Goal: Task Accomplishment & Management: Manage account settings

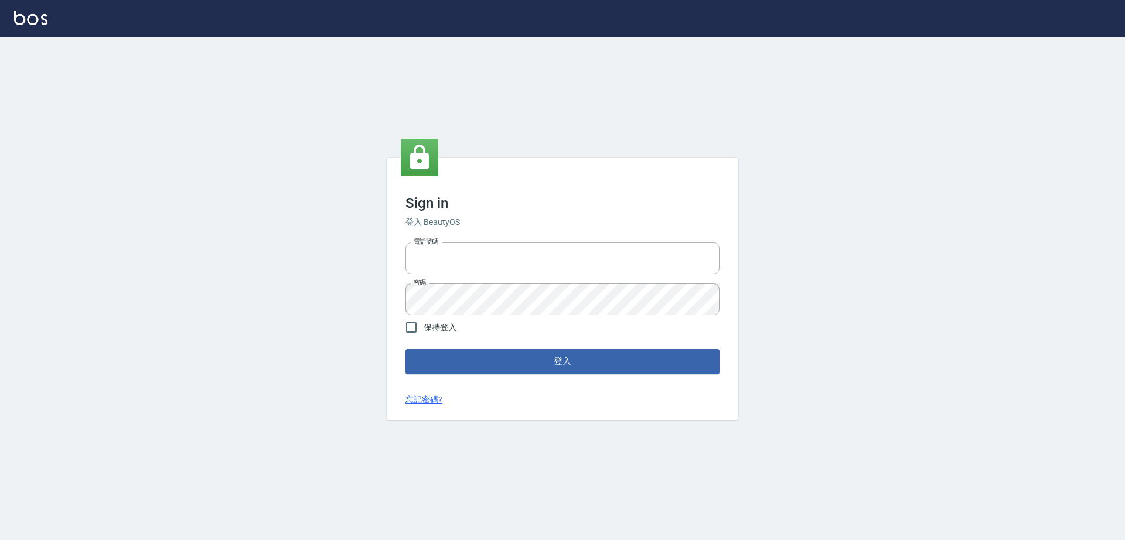
type input "0917735966"
click at [431, 335] on label "保持登入" at bounding box center [427, 327] width 57 height 25
click at [424, 335] on input "保持登入" at bounding box center [411, 327] width 25 height 25
checkbox input "true"
click at [461, 357] on button "登入" at bounding box center [562, 361] width 314 height 25
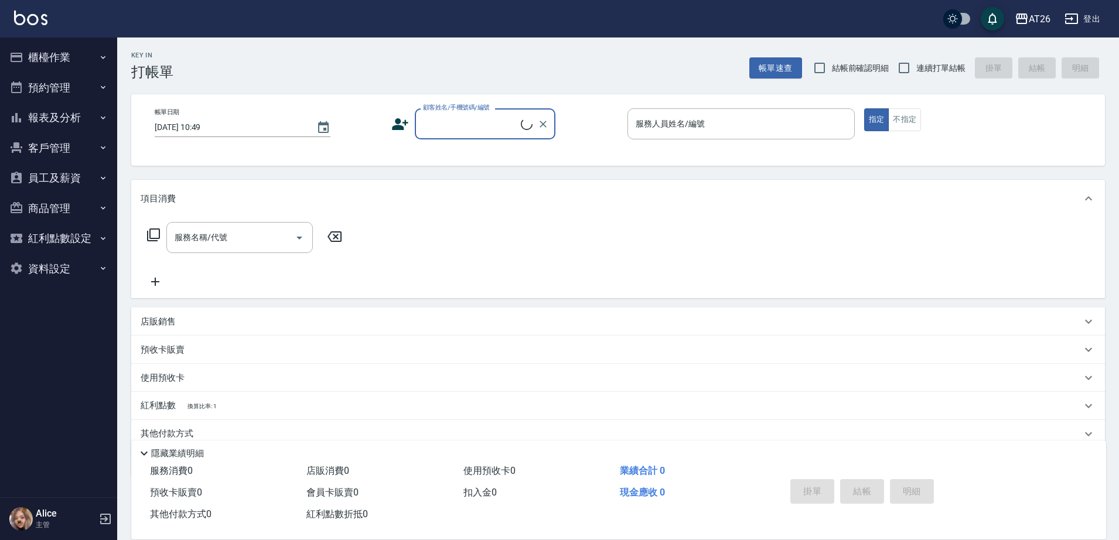
click at [90, 52] on button "櫃檯作業" at bounding box center [59, 57] width 108 height 30
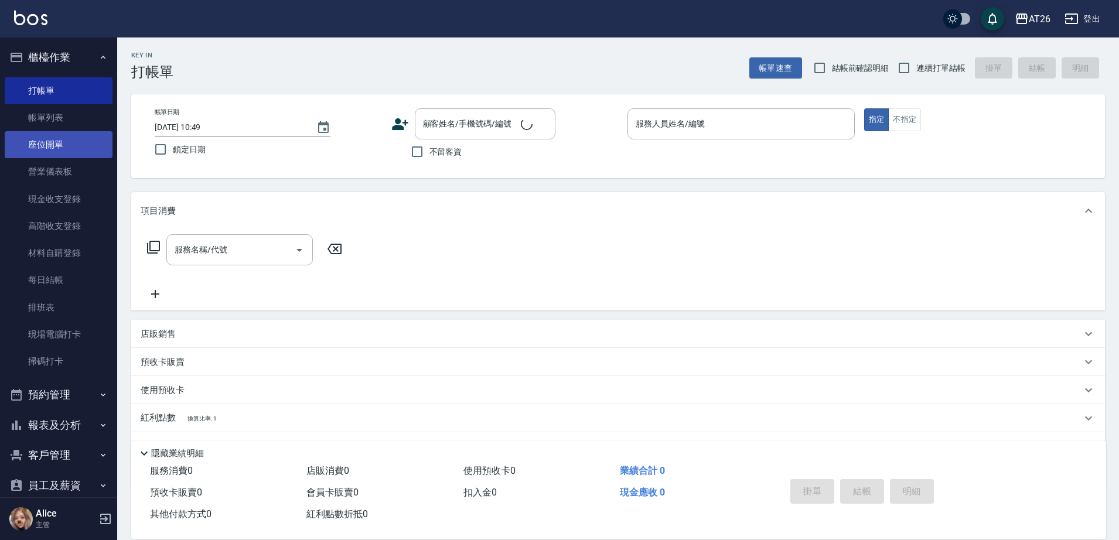
click at [60, 143] on link "座位開單" at bounding box center [59, 144] width 108 height 27
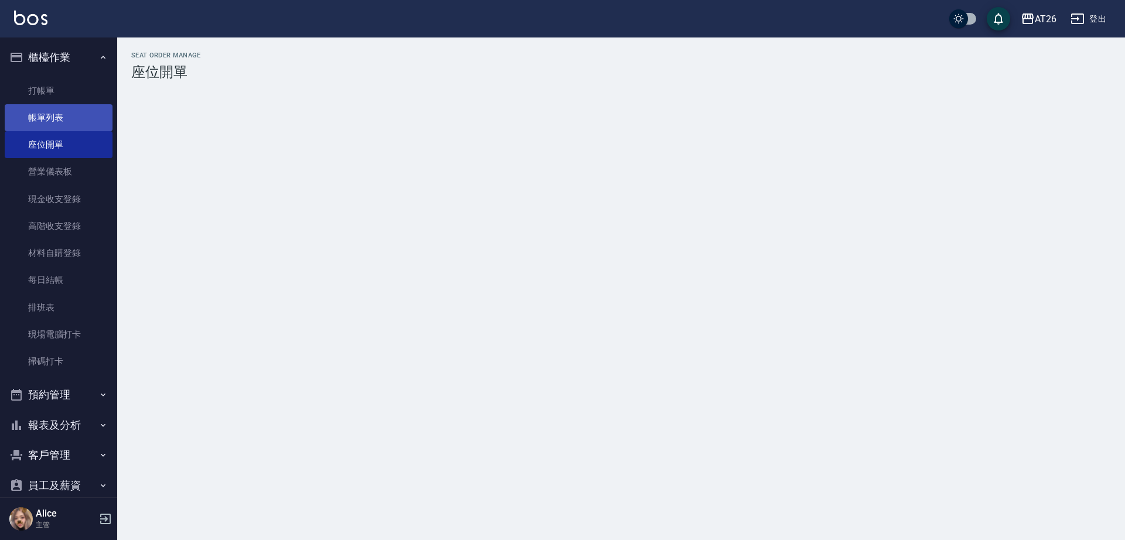
click at [62, 125] on link "帳單列表" at bounding box center [59, 117] width 108 height 27
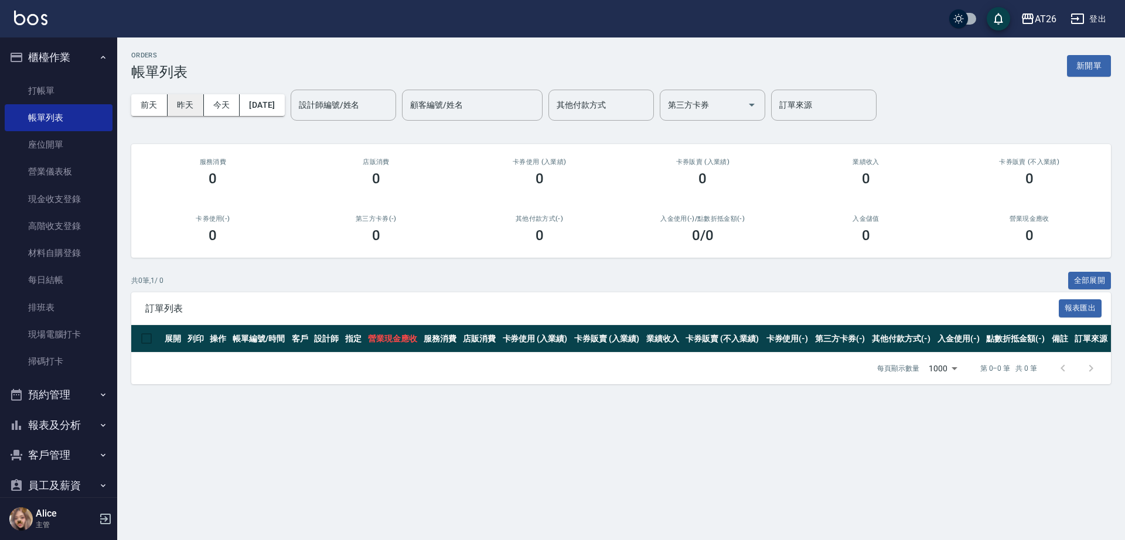
click at [180, 103] on button "昨天" at bounding box center [186, 105] width 36 height 22
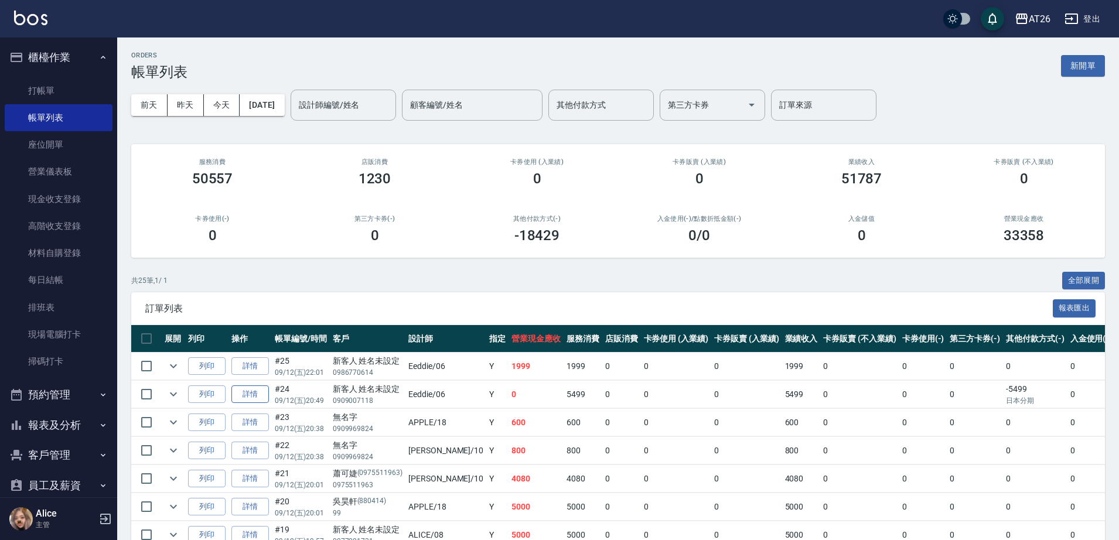
click at [245, 395] on link "詳情" at bounding box center [249, 395] width 37 height 18
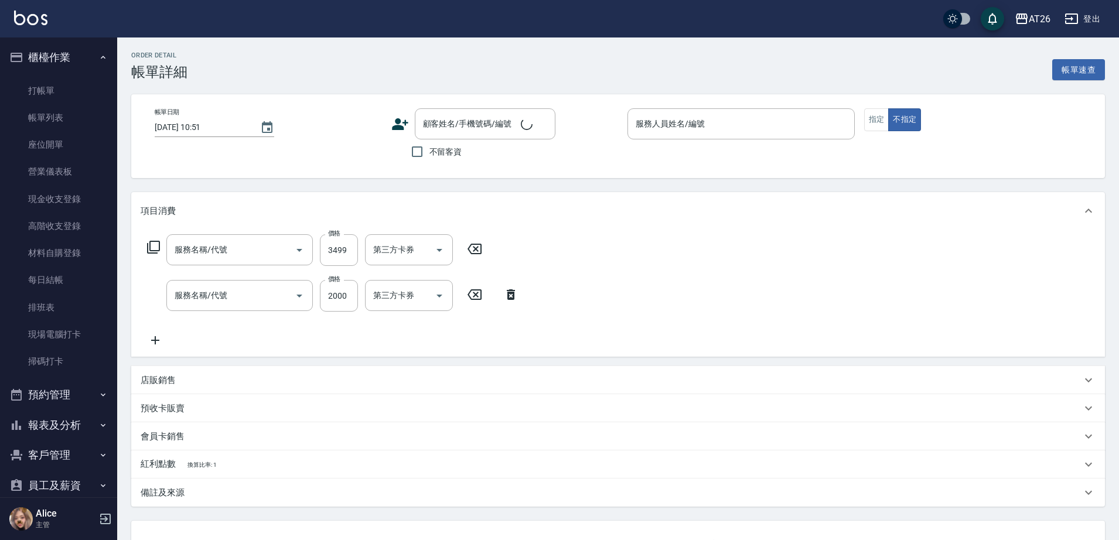
type input "[DATE] 20:49"
type input "Eeddie-06"
type input "0"
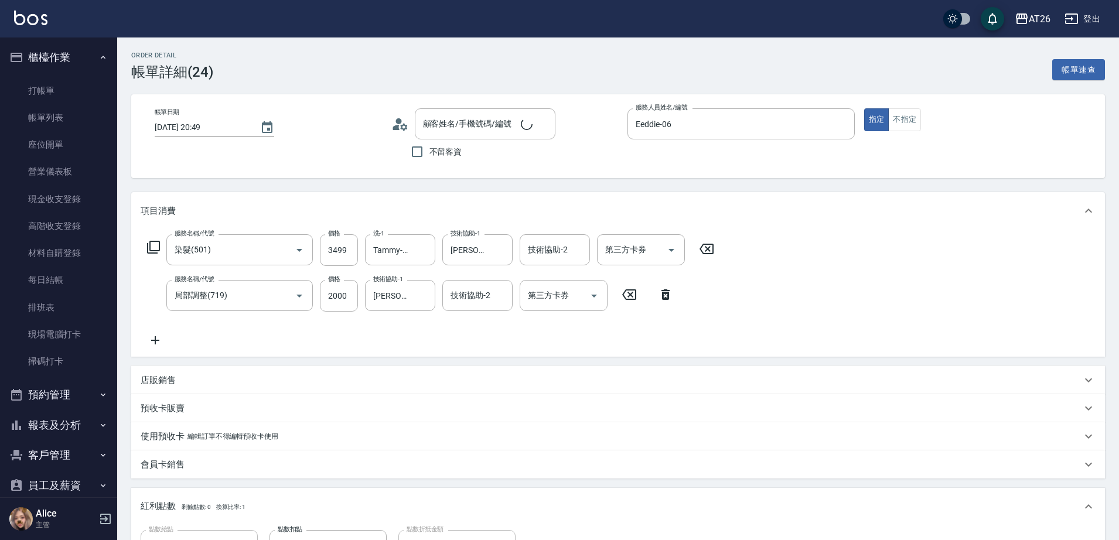
type input "染髮(501)"
type input "局部調整(719)"
type input "新客人 姓名未設定/0909007118/null"
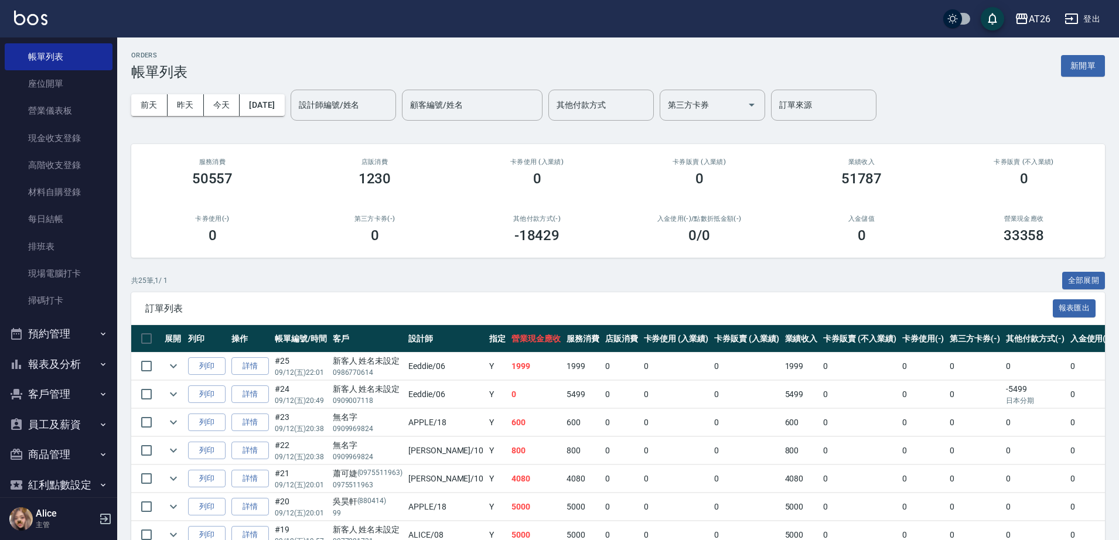
scroll to position [108, 0]
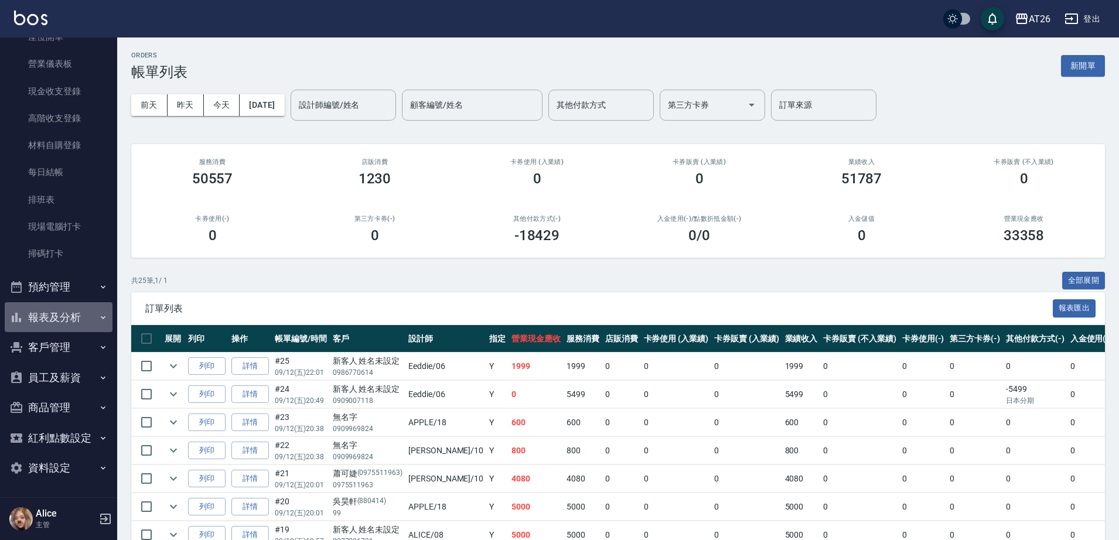
click at [59, 315] on button "報表及分析" at bounding box center [59, 317] width 108 height 30
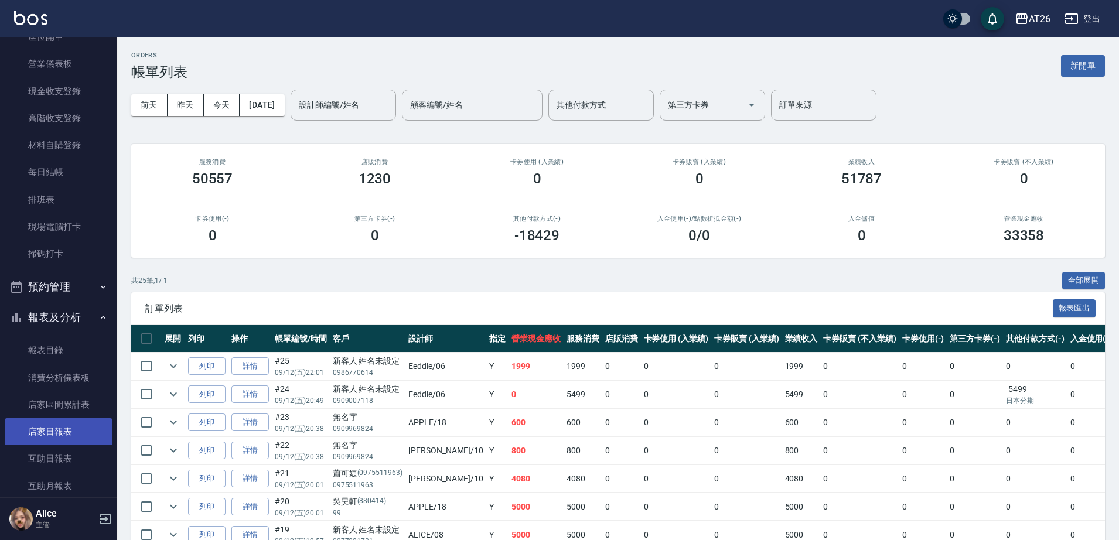
click at [71, 440] on link "店家日報表" at bounding box center [59, 431] width 108 height 27
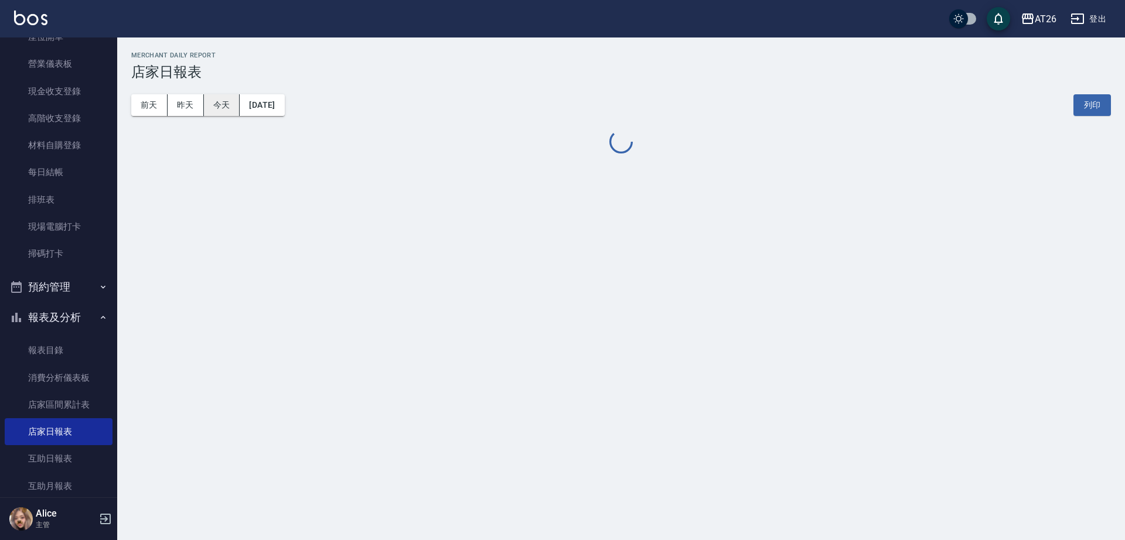
click at [238, 109] on button "今天" at bounding box center [222, 105] width 36 height 22
click at [171, 109] on button "昨天" at bounding box center [186, 105] width 36 height 22
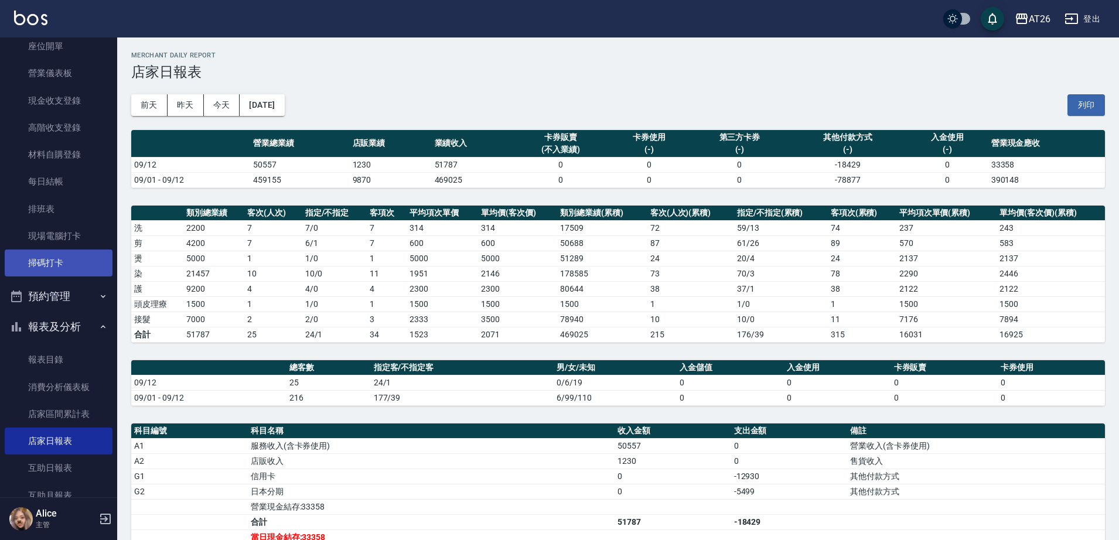
scroll to position [146, 0]
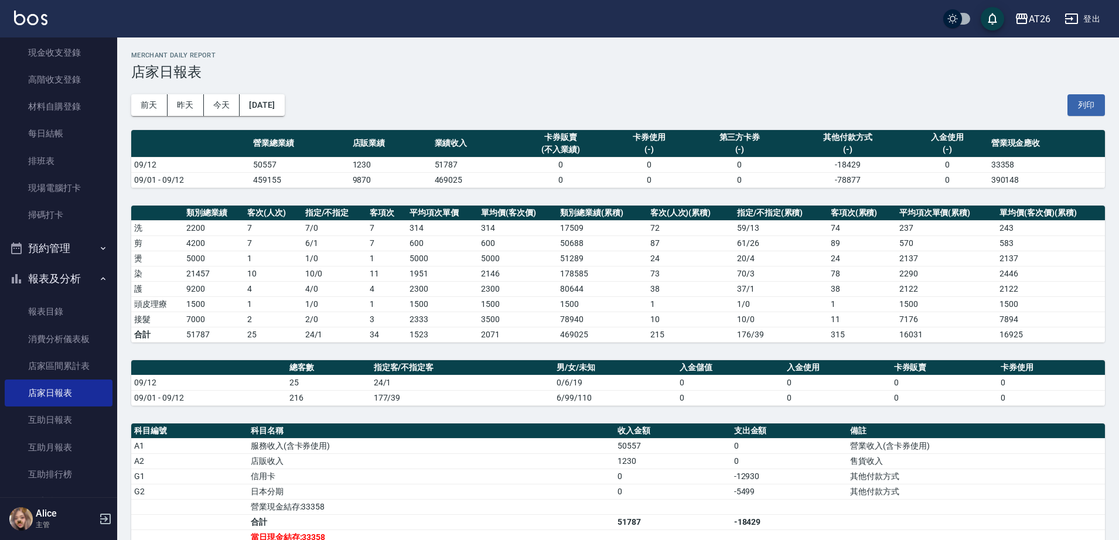
click at [70, 274] on button "報表及分析" at bounding box center [59, 279] width 108 height 30
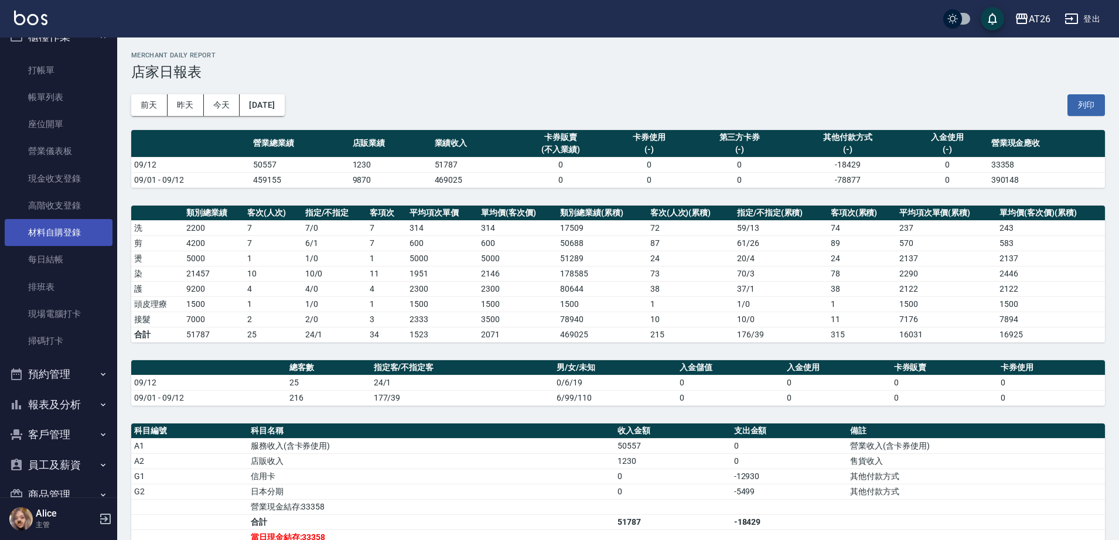
scroll to position [0, 0]
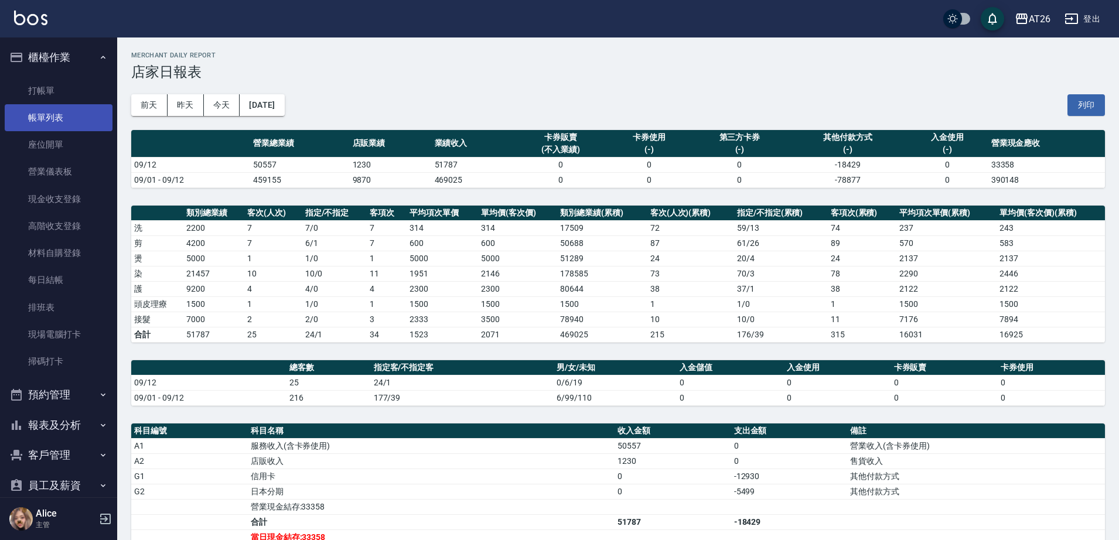
click at [70, 118] on link "帳單列表" at bounding box center [59, 117] width 108 height 27
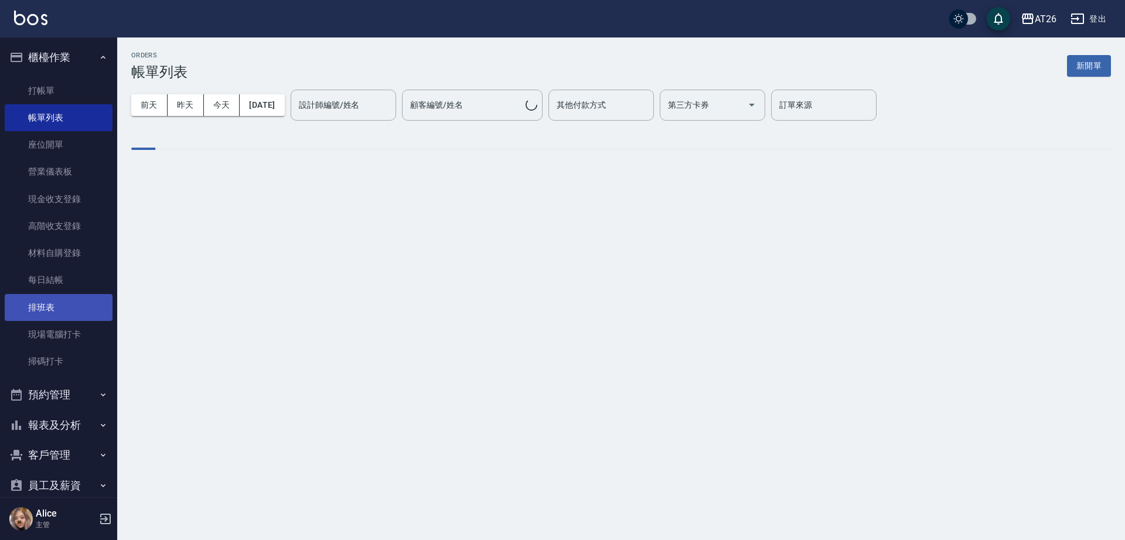
click at [61, 307] on link "排班表" at bounding box center [59, 307] width 108 height 27
